Goal: Find specific fact: Find specific fact

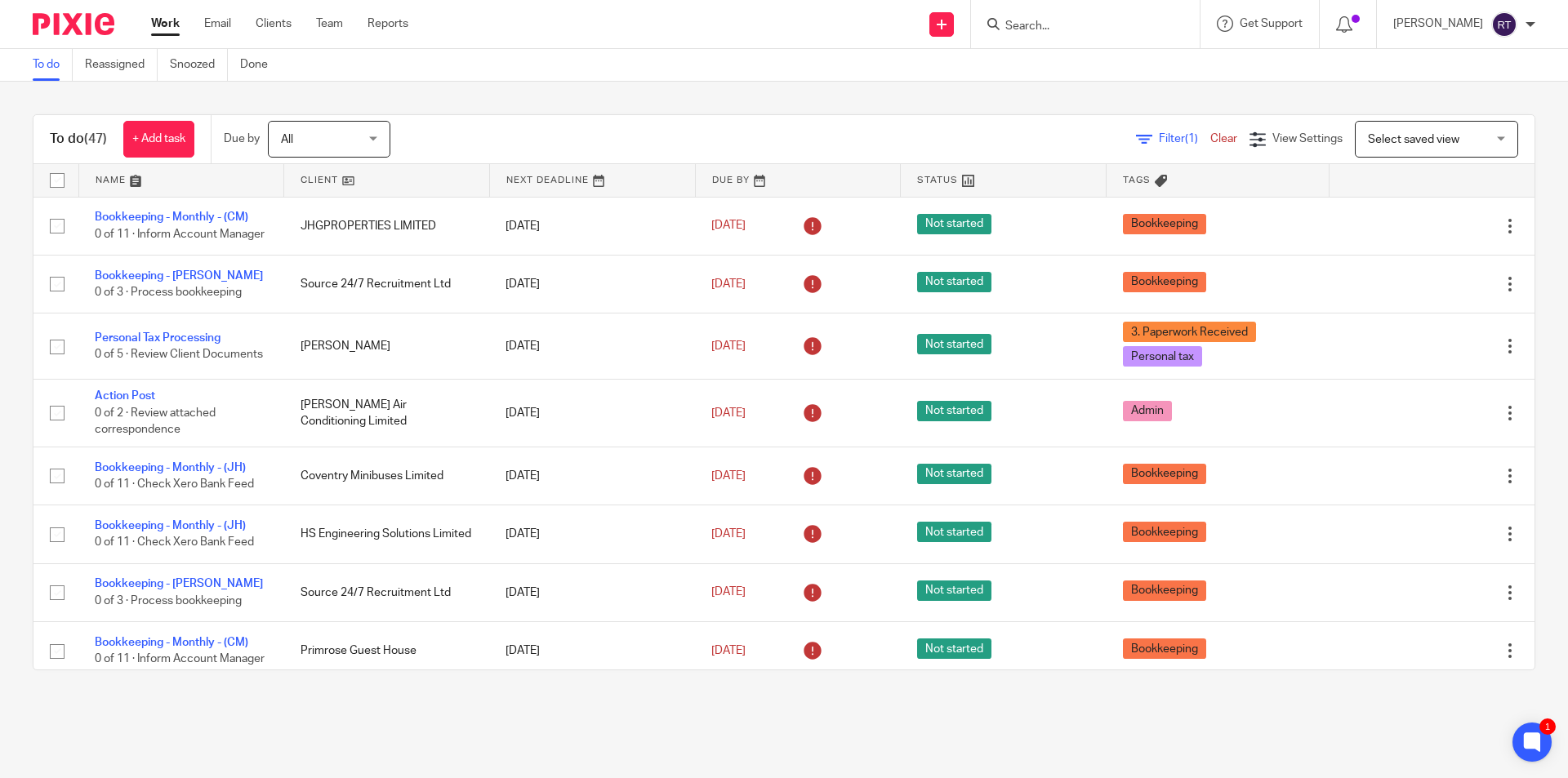
click at [1048, 34] on form at bounding box center [1090, 23] width 174 height 20
click at [1048, 28] on input "Search" at bounding box center [1077, 26] width 147 height 15
type input "merid"
click at [1116, 80] on link at bounding box center [1138, 77] width 276 height 50
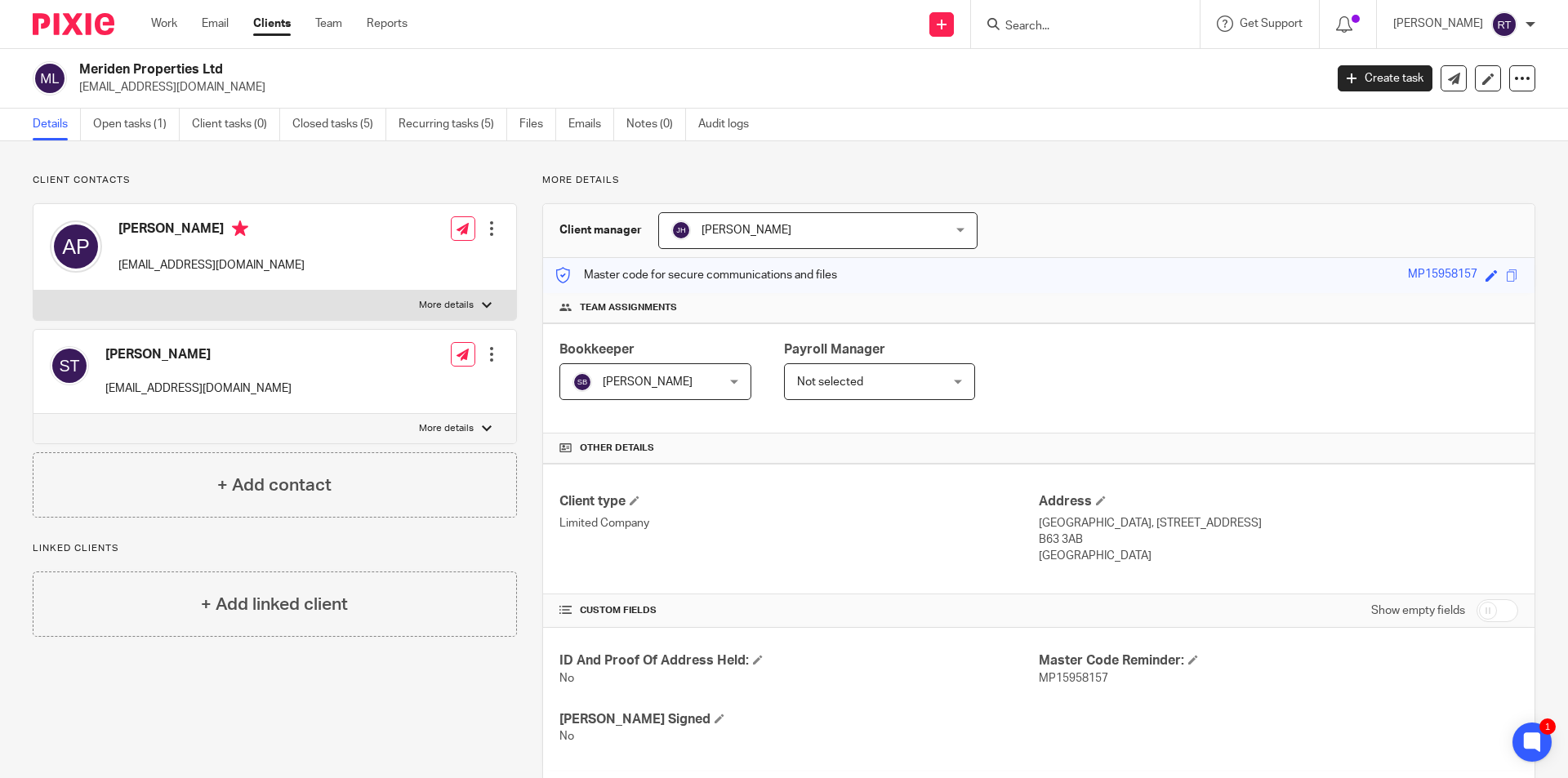
scroll to position [508, 0]
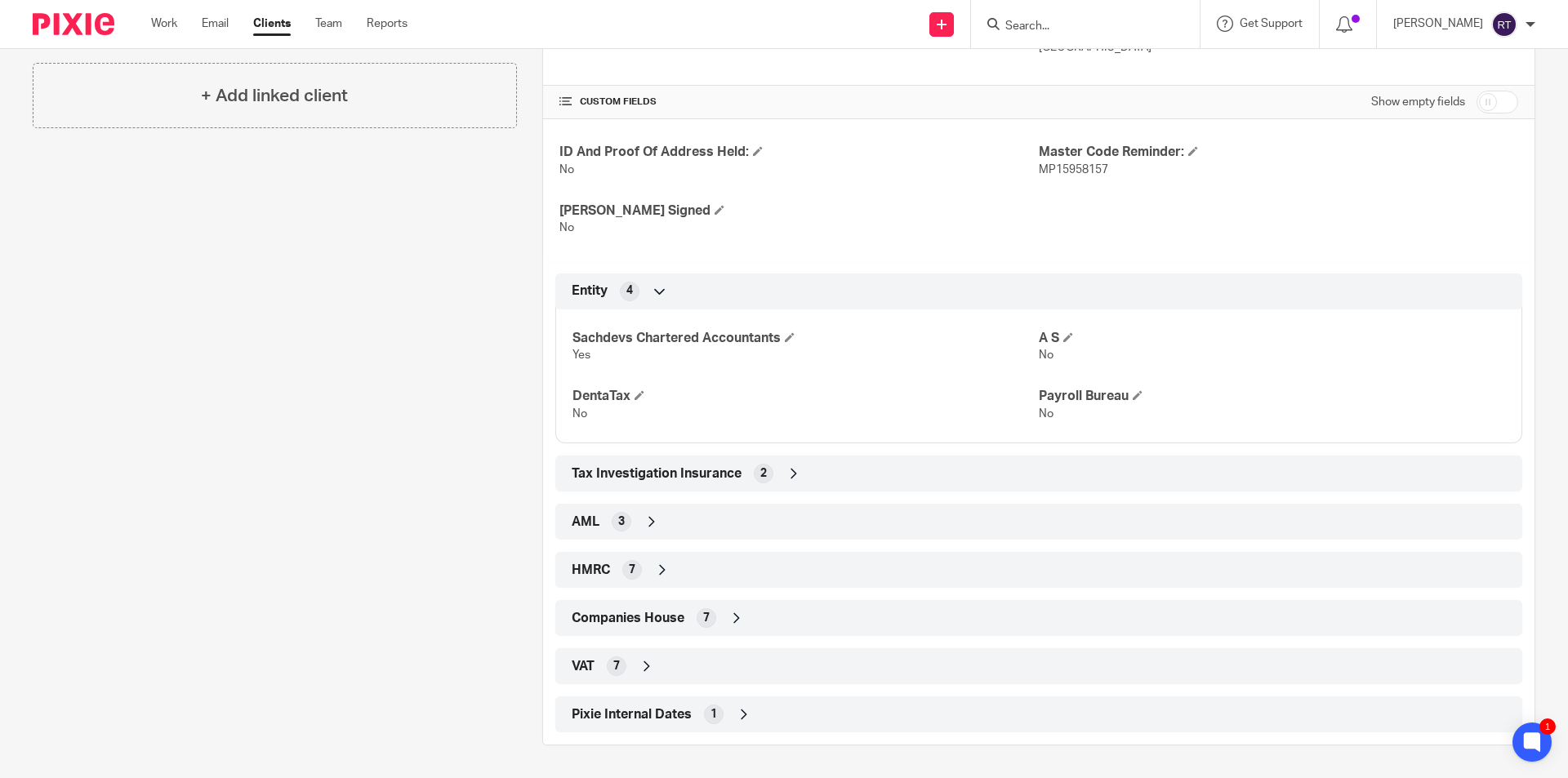
click at [595, 649] on div "VAT 7" at bounding box center [1038, 665] width 967 height 36
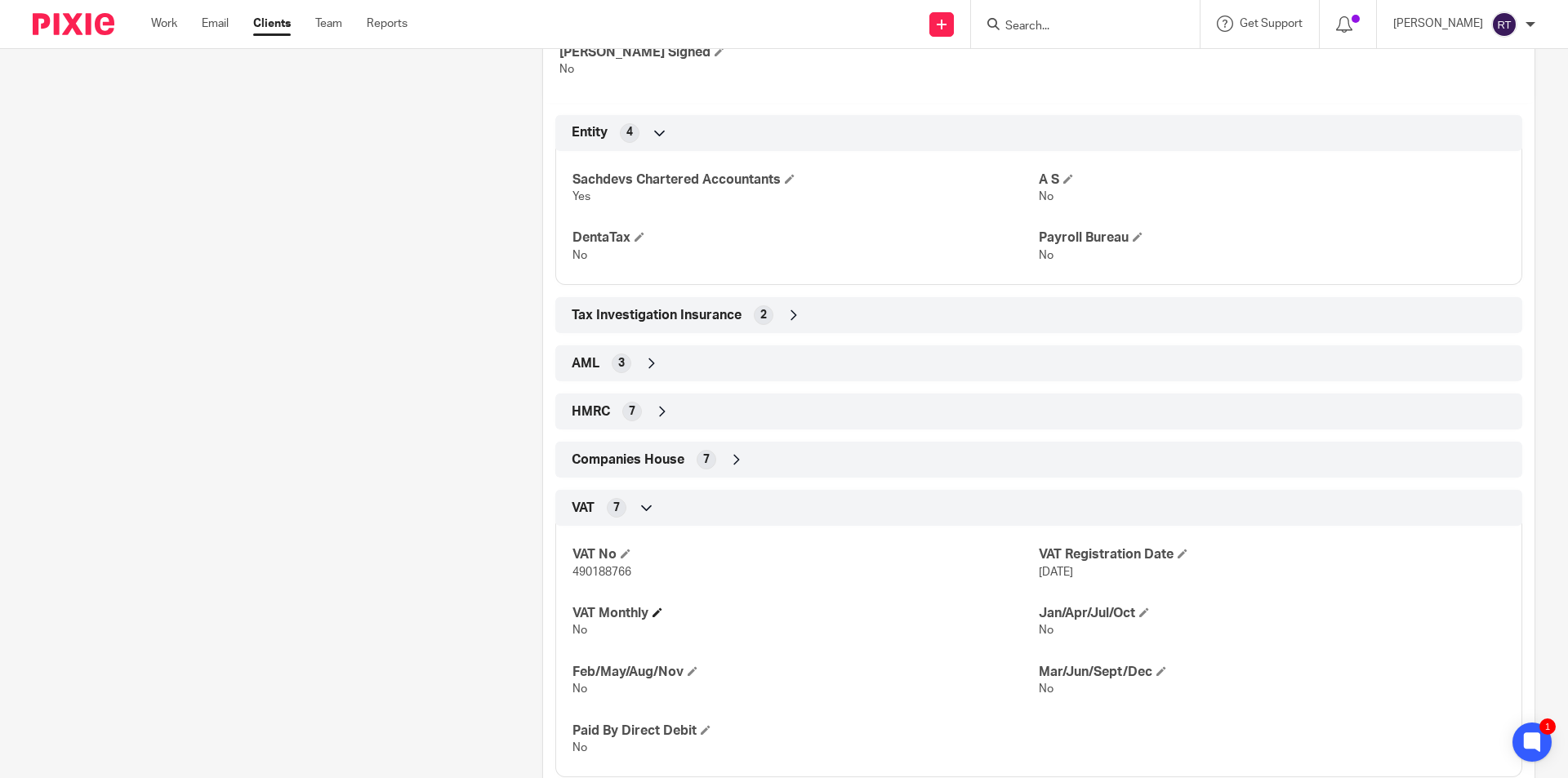
scroll to position [672, 0]
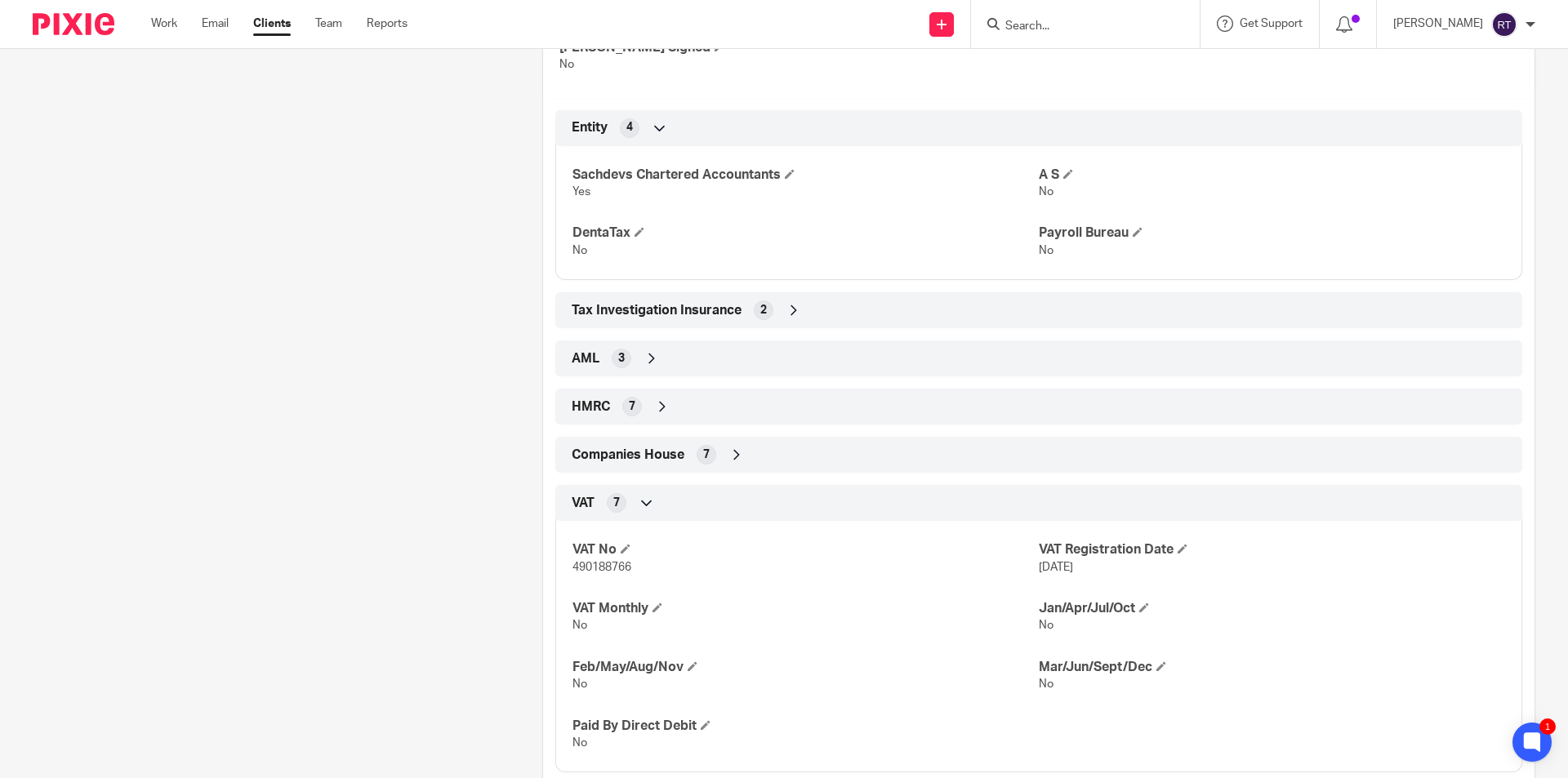
click at [596, 569] on span "490188766" at bounding box center [602, 567] width 59 height 12
click at [594, 574] on p "490188766" at bounding box center [805, 567] width 467 height 16
copy span "490188766"
